Goal: Obtain resource: Download file/media

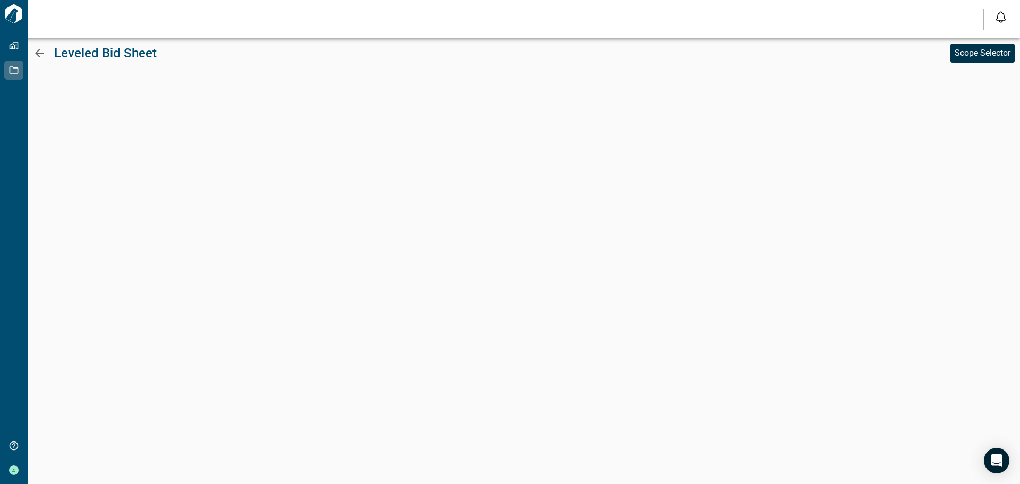
click at [991, 57] on p "Scope Selector" at bounding box center [982, 53] width 56 height 13
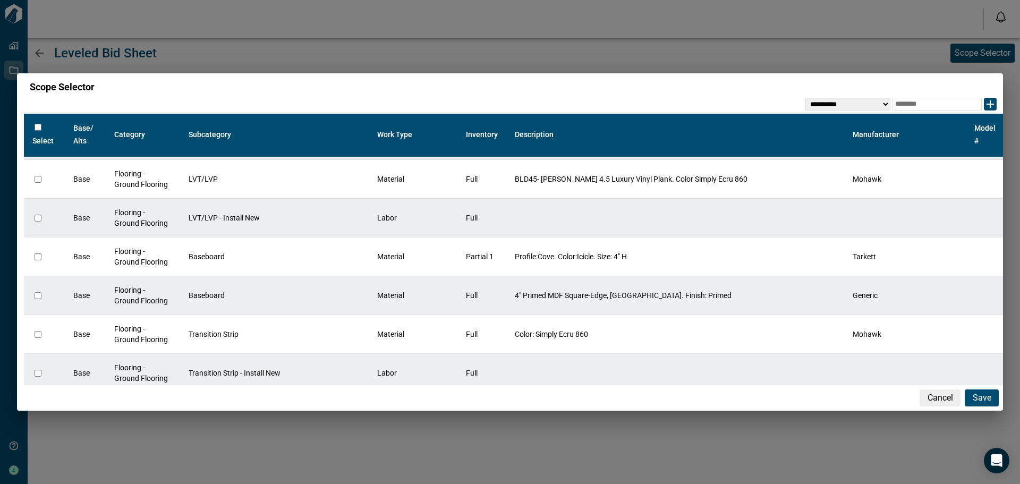
scroll to position [2632, 0]
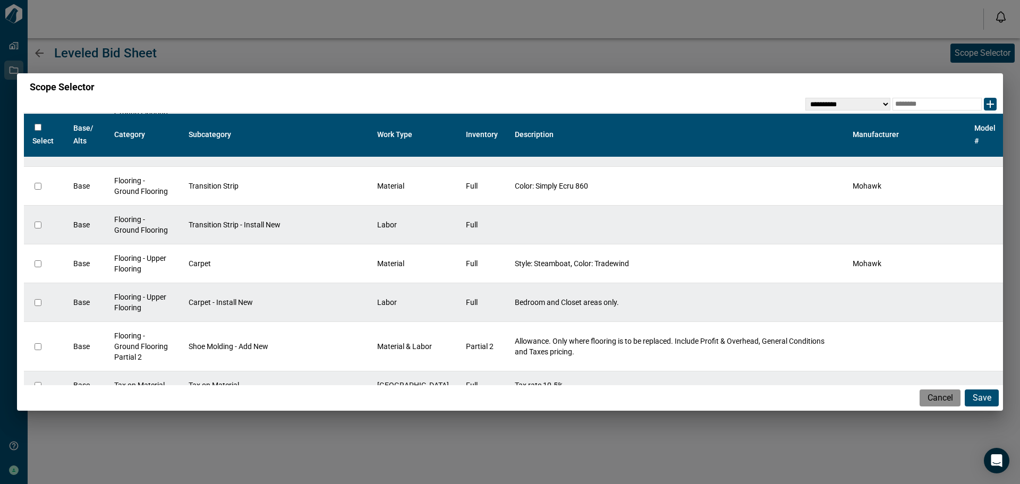
click at [948, 404] on p "Cancel" at bounding box center [939, 397] width 25 height 13
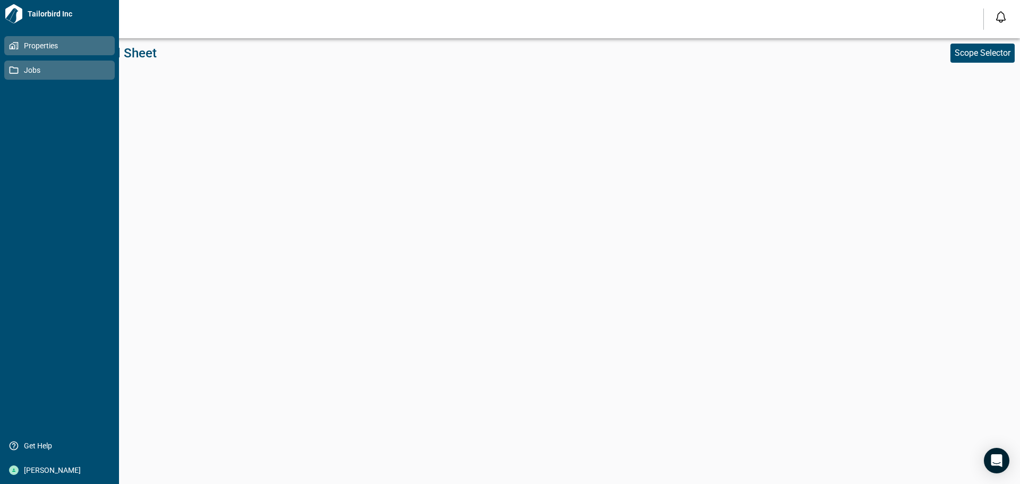
click at [13, 47] on icon at bounding box center [14, 46] width 10 height 10
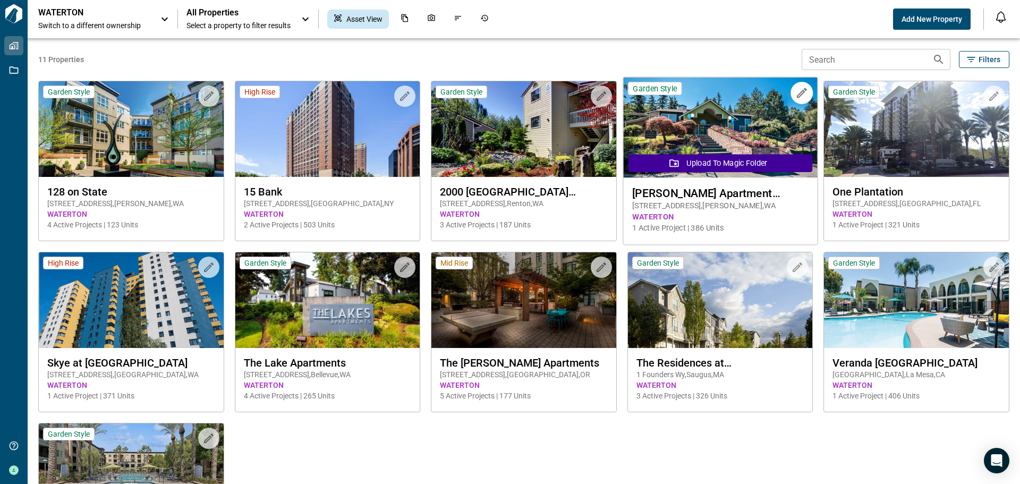
click at [685, 207] on span "9501 244th St SW , Edmonds , WA" at bounding box center [720, 205] width 176 height 11
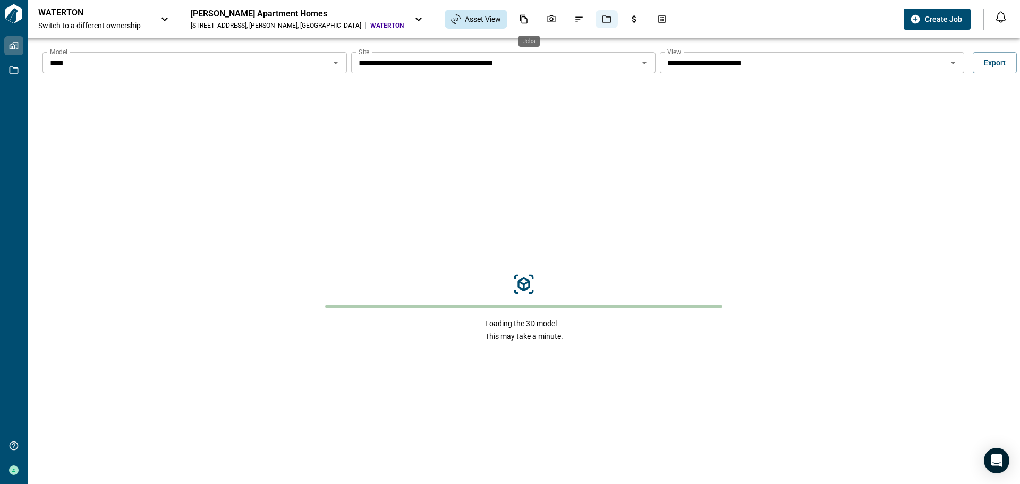
click at [602, 19] on icon "Jobs" at bounding box center [606, 18] width 9 height 7
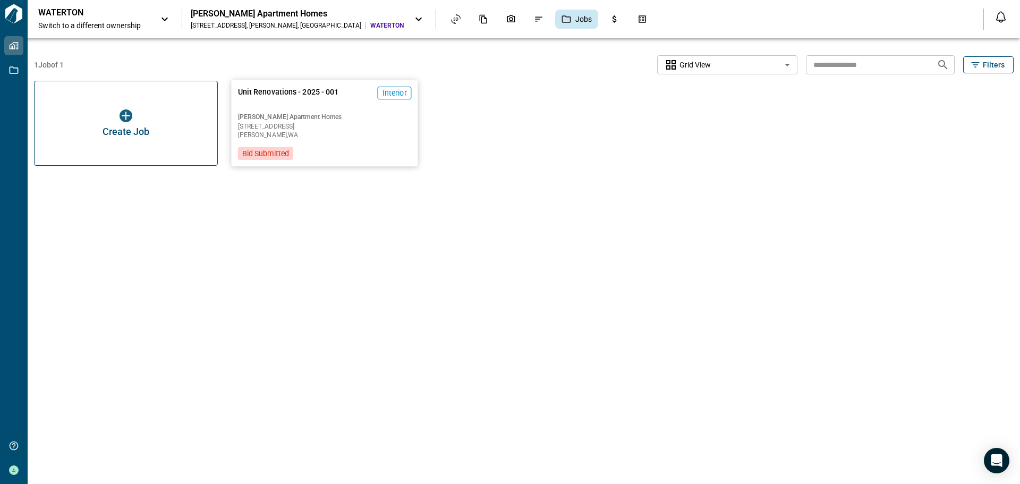
click at [348, 99] on div "Unit Renovations - 2025 - 001 Interior" at bounding box center [325, 98] width 174 height 22
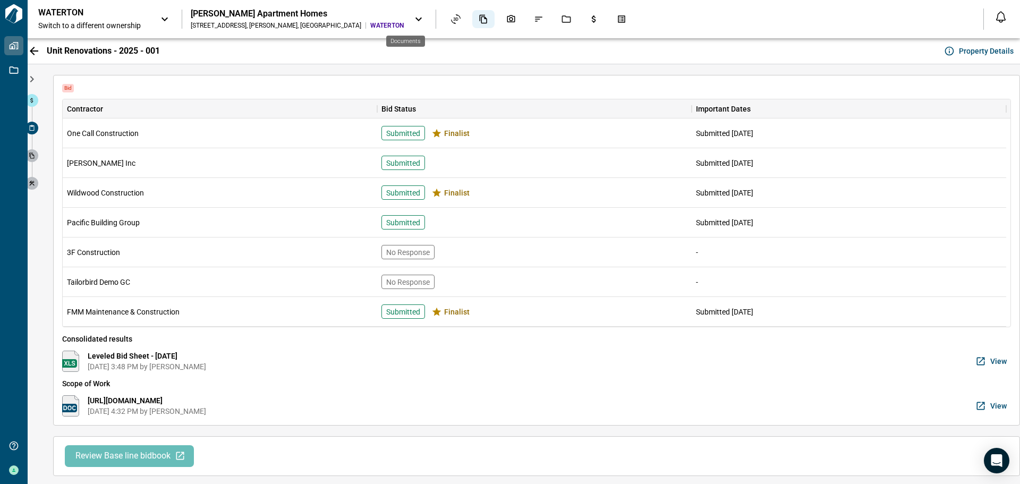
click at [479, 21] on icon "Documents" at bounding box center [484, 19] width 10 height 10
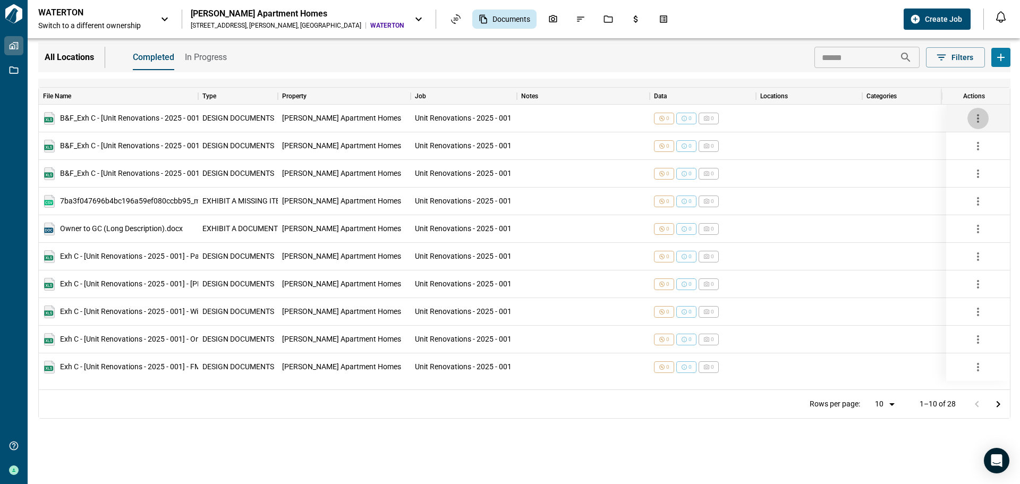
click at [973, 120] on icon "button" at bounding box center [977, 118] width 13 height 13
click at [981, 139] on li "Download" at bounding box center [983, 142] width 55 height 19
click at [979, 145] on icon "button" at bounding box center [977, 146] width 13 height 13
click at [982, 168] on li "Download" at bounding box center [983, 170] width 55 height 19
click at [980, 172] on icon "button" at bounding box center [977, 173] width 13 height 13
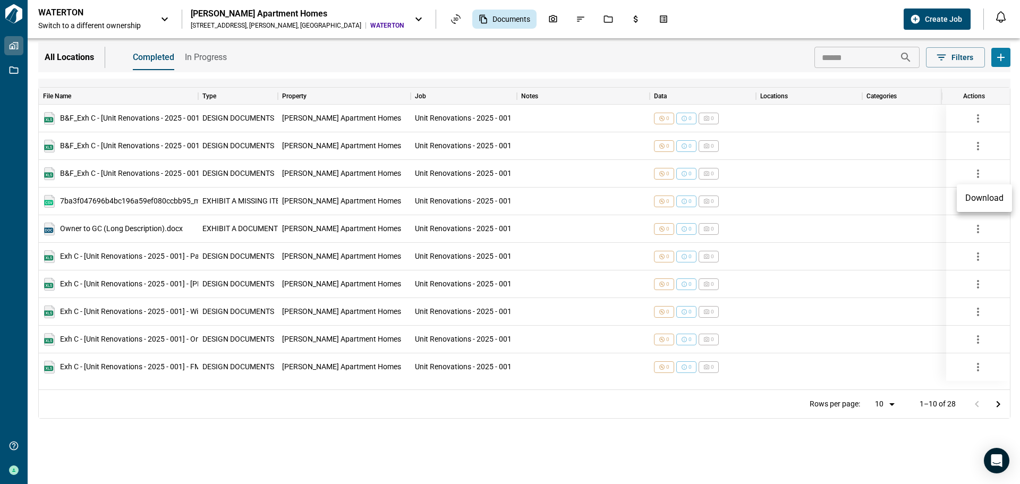
click at [975, 200] on li "Download" at bounding box center [983, 198] width 55 height 19
click at [631, 22] on icon "Budgets" at bounding box center [636, 19] width 10 height 10
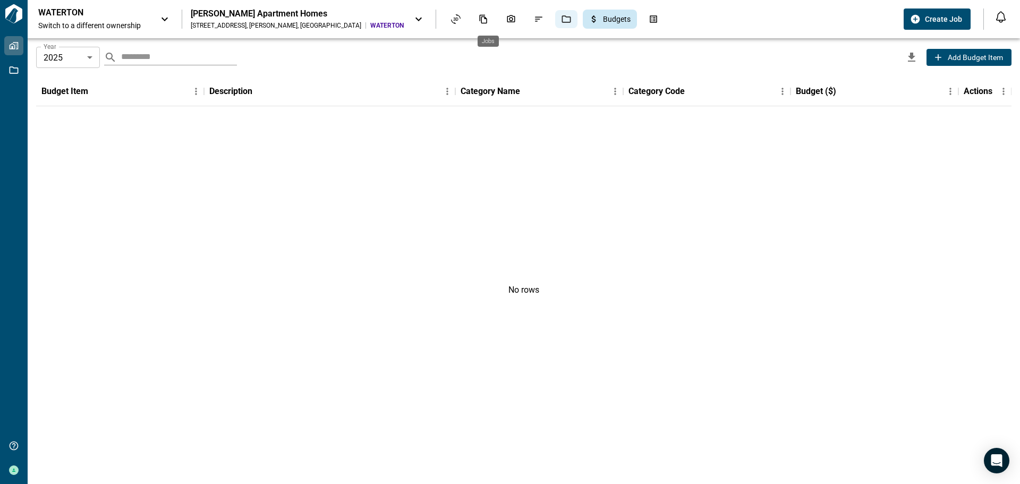
click at [561, 19] on icon "Jobs" at bounding box center [566, 19] width 10 height 10
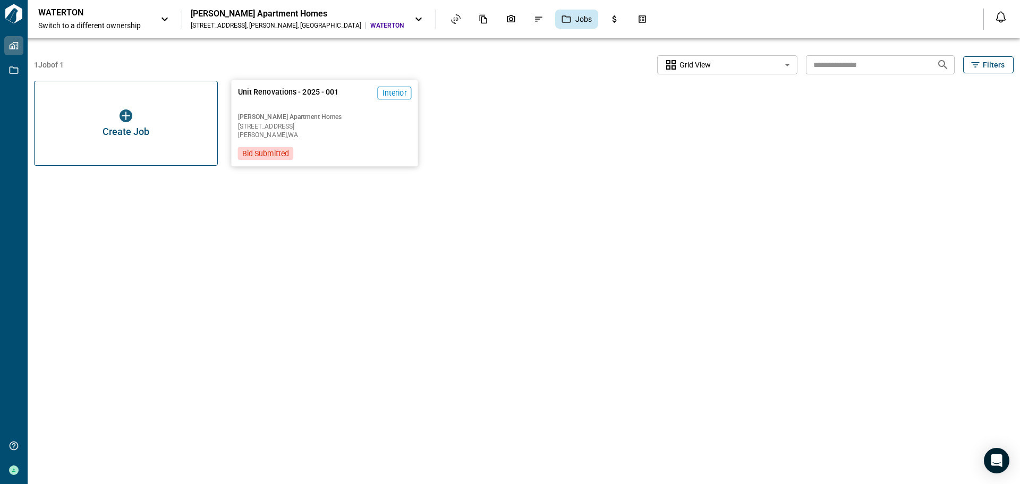
click at [295, 109] on div "Unit Renovations - 2025 - 001 Interior Brackett Apartment Homes 9501 244th St S…" at bounding box center [325, 123] width 187 height 86
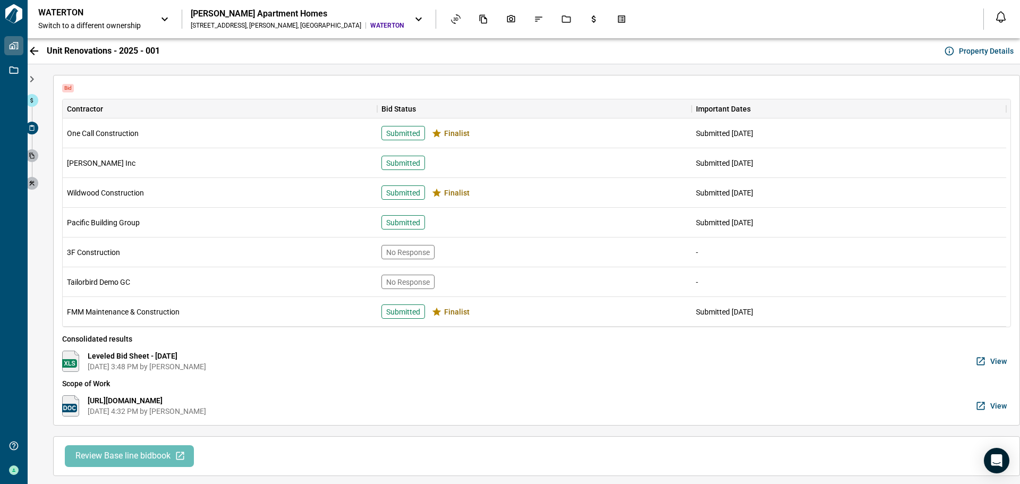
click at [985, 362] on button "View" at bounding box center [992, 361] width 38 height 21
